Goal: Use online tool/utility: Use online tool/utility

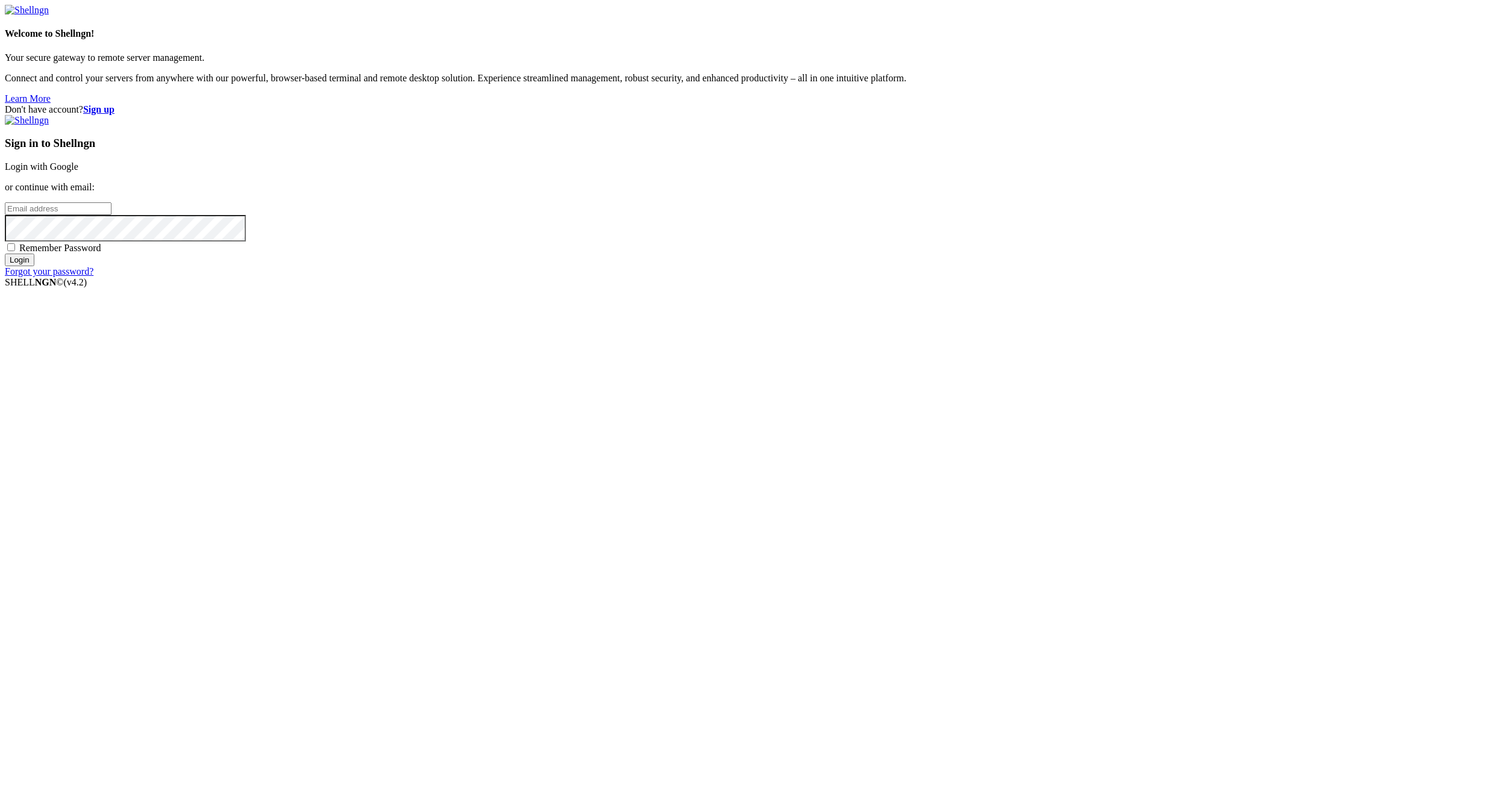
click at [78, 172] on link "Login with Google" at bounding box center [42, 166] width 73 height 10
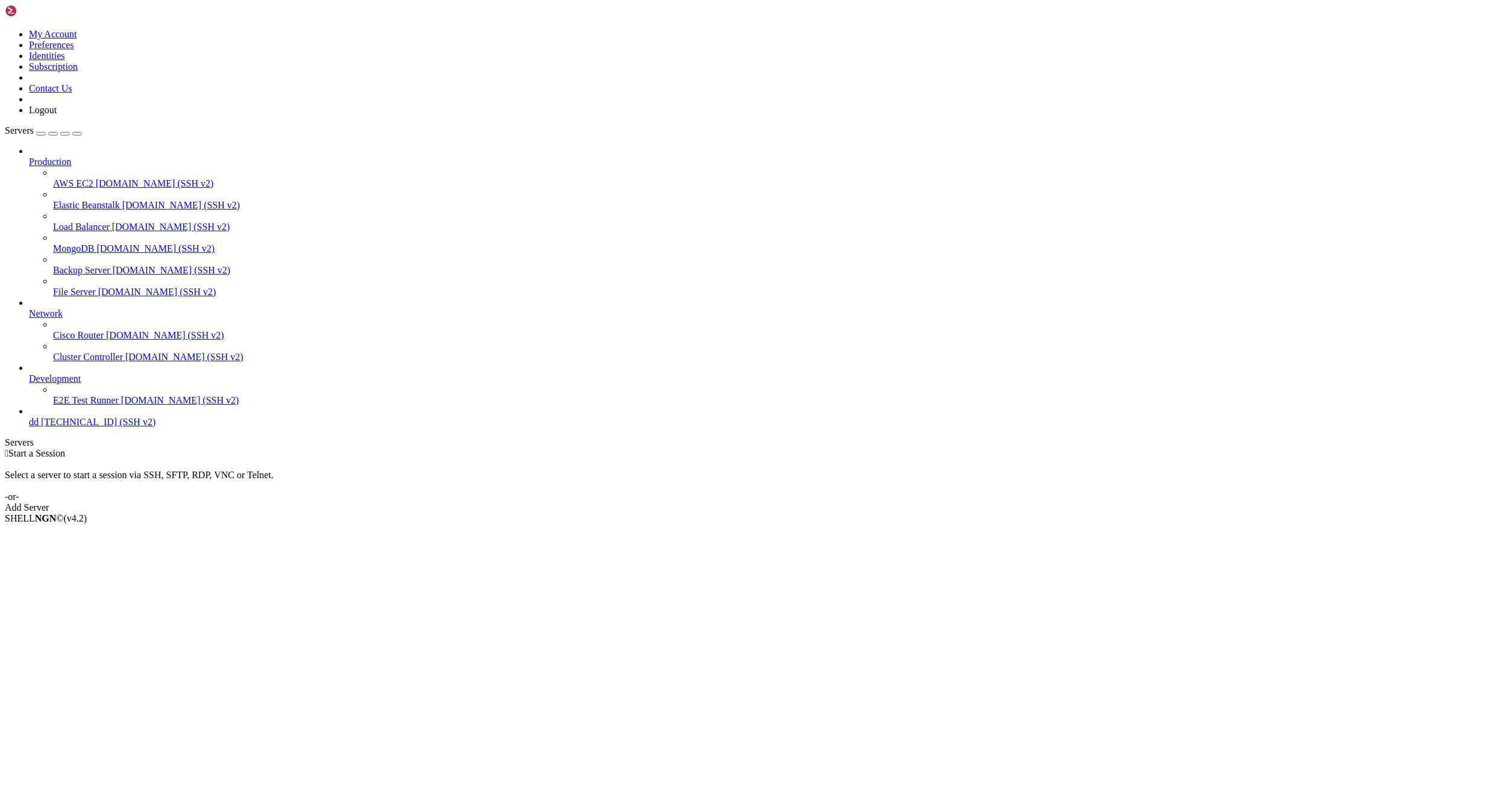
click at [39, 427] on span "dd" at bounding box center [33, 422] width 9 height 10
drag, startPoint x: 149, startPoint y: 437, endPoint x: 137, endPoint y: 437, distance: 12.0
click at [55, 427] on span "[TECHNICAL_ID] (SSH v2)" at bounding box center [98, 422] width 114 height 10
click at [54, 427] on span "[TECHNICAL_ID] (SSH v2)" at bounding box center [98, 422] width 114 height 10
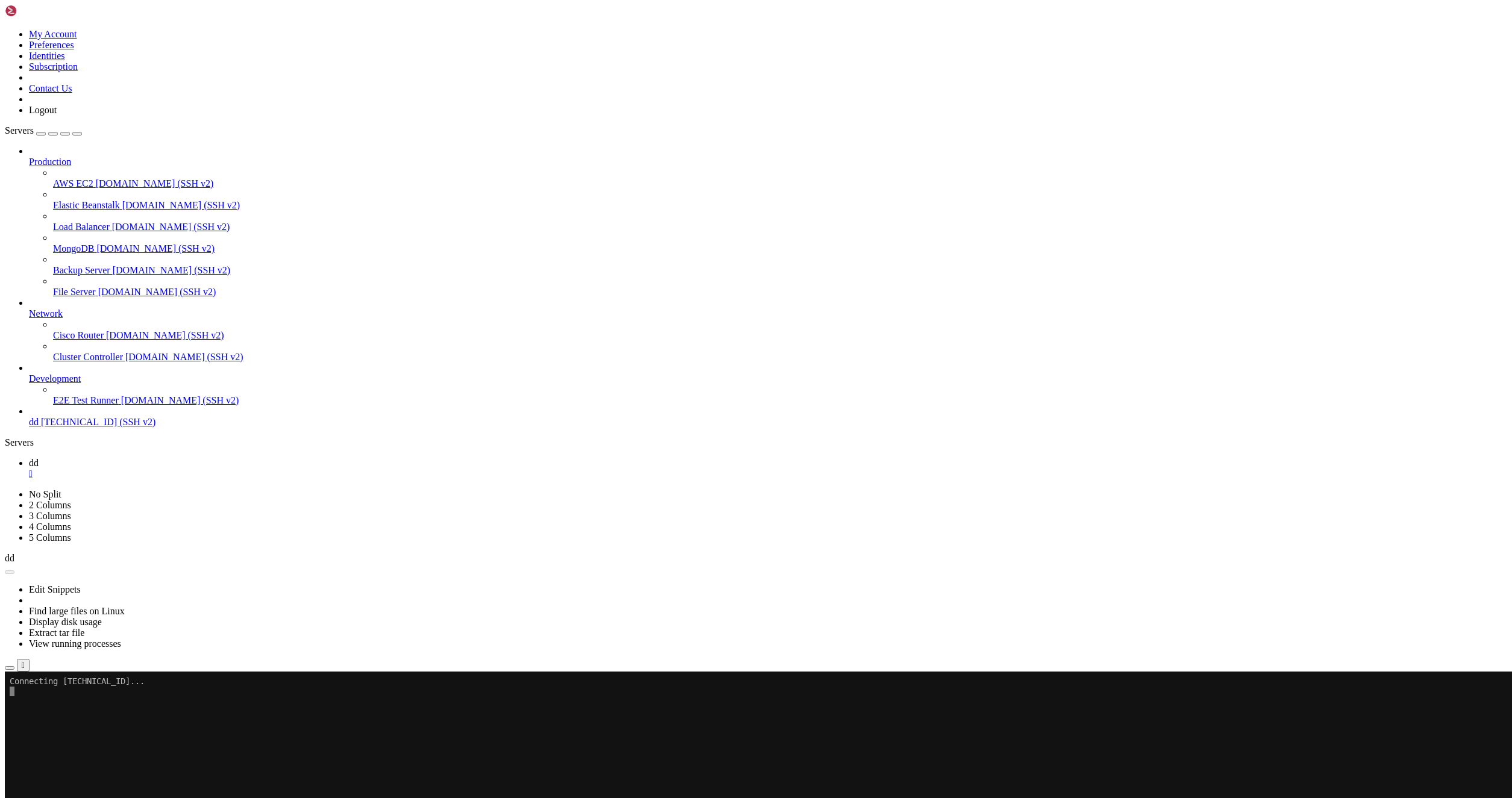
drag, startPoint x: 340, startPoint y: 807, endPoint x: 189, endPoint y: 747, distance: 162.5
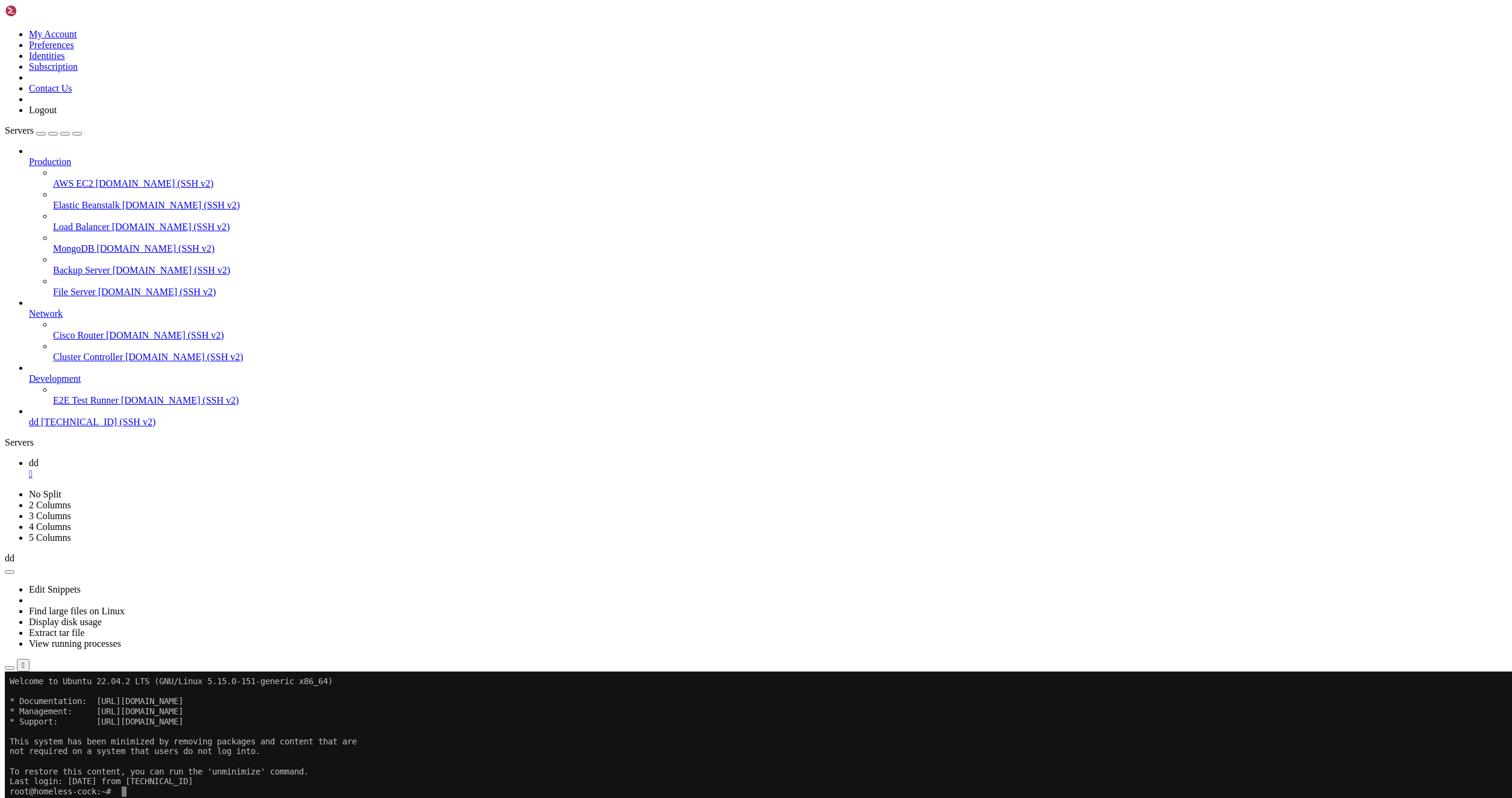
click at [9, 668] on icon "button" at bounding box center [9, 668] width 0 height 0
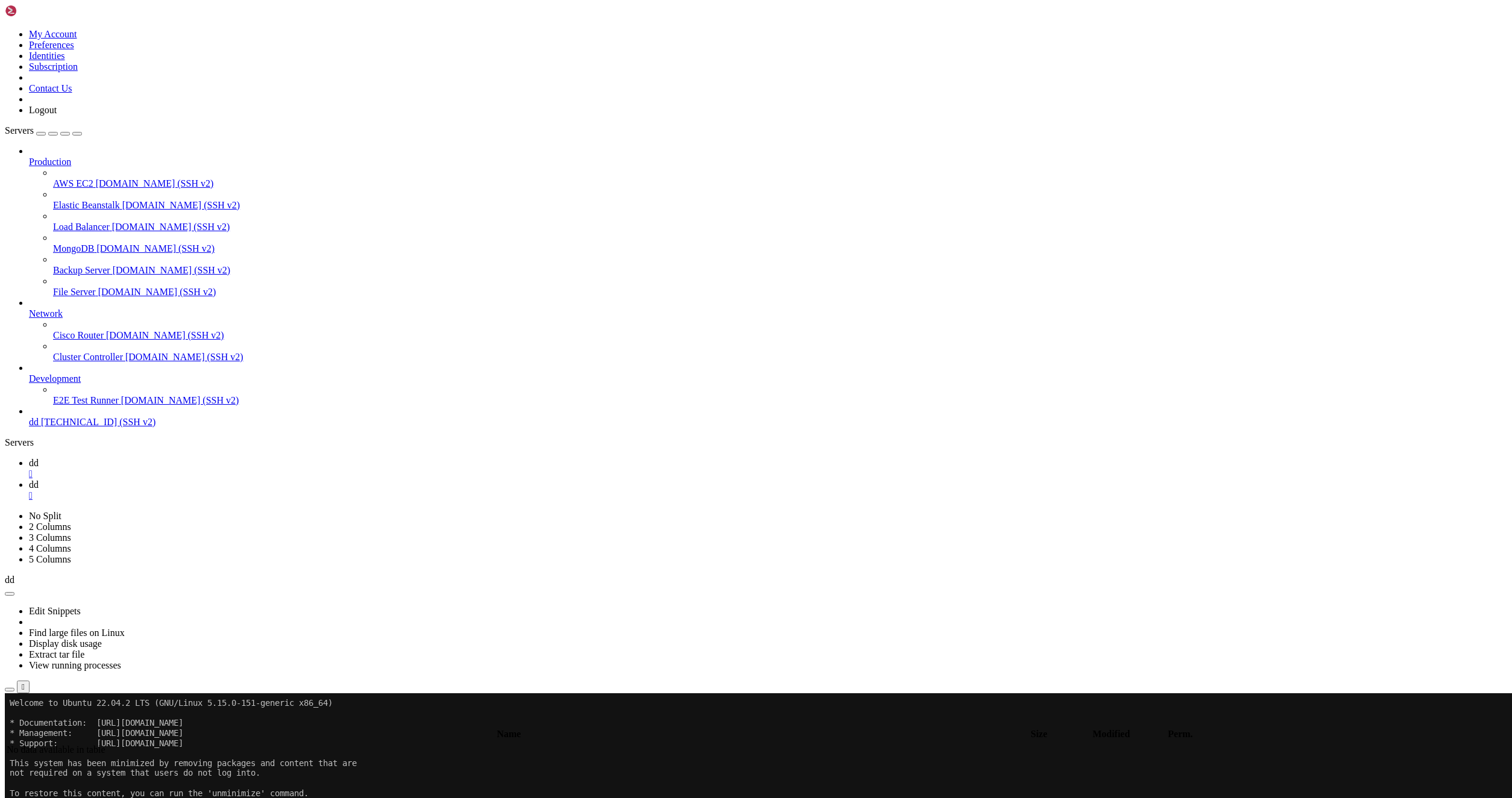
type input "/root"
